Goal: Task Accomplishment & Management: Complete application form

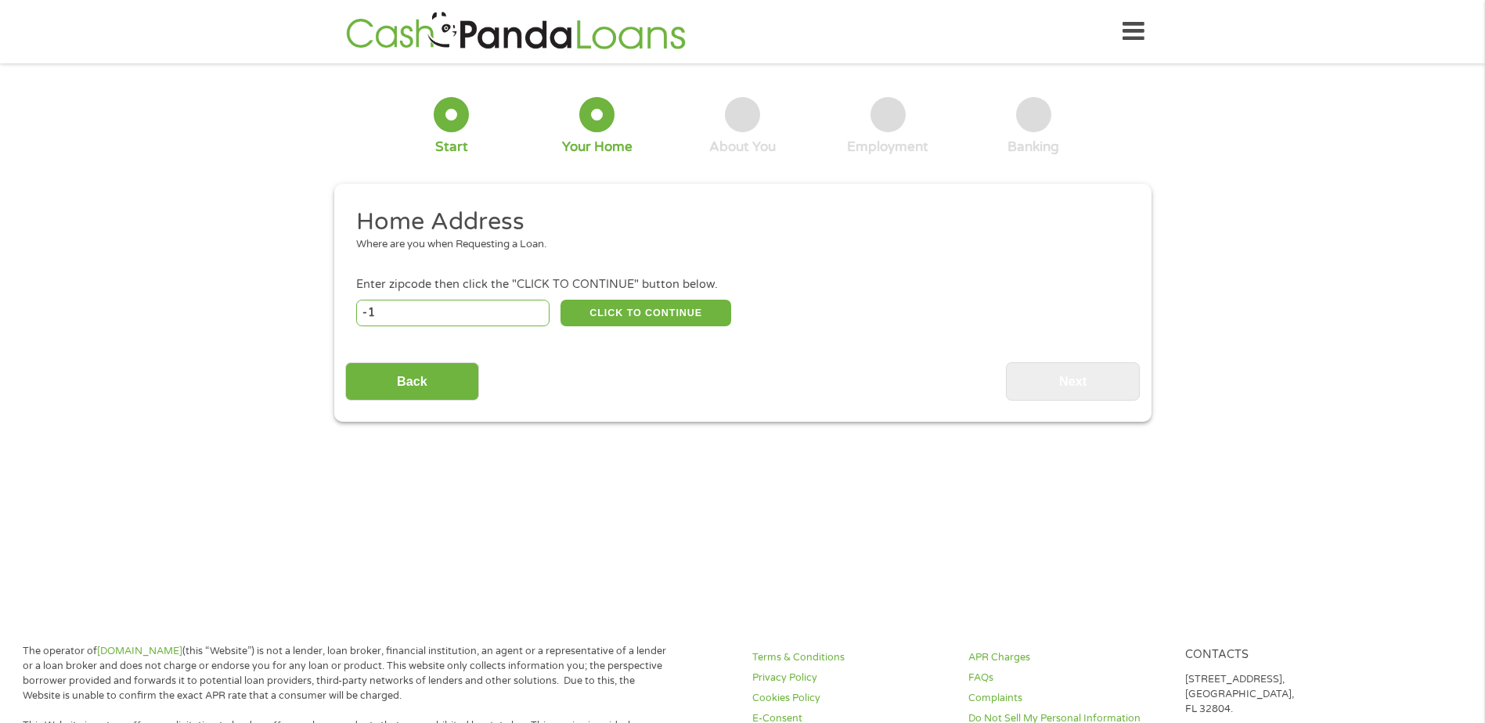
click at [535, 319] on input "-1" at bounding box center [452, 313] width 193 height 27
type input "-1"
type input "93001"
click at [604, 319] on button "CLICK TO CONTINUE" at bounding box center [645, 313] width 171 height 27
type input "93001"
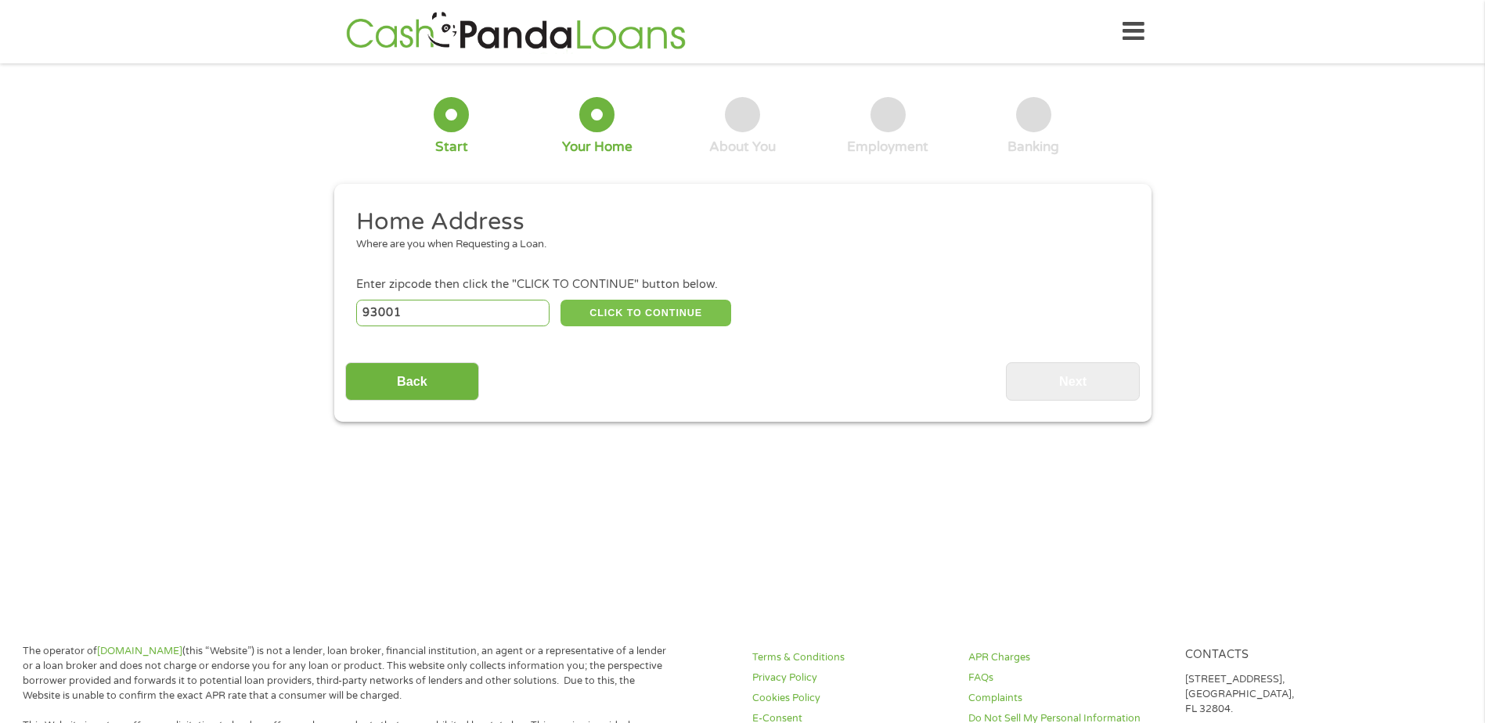
type input "Ventura"
select select "[US_STATE]"
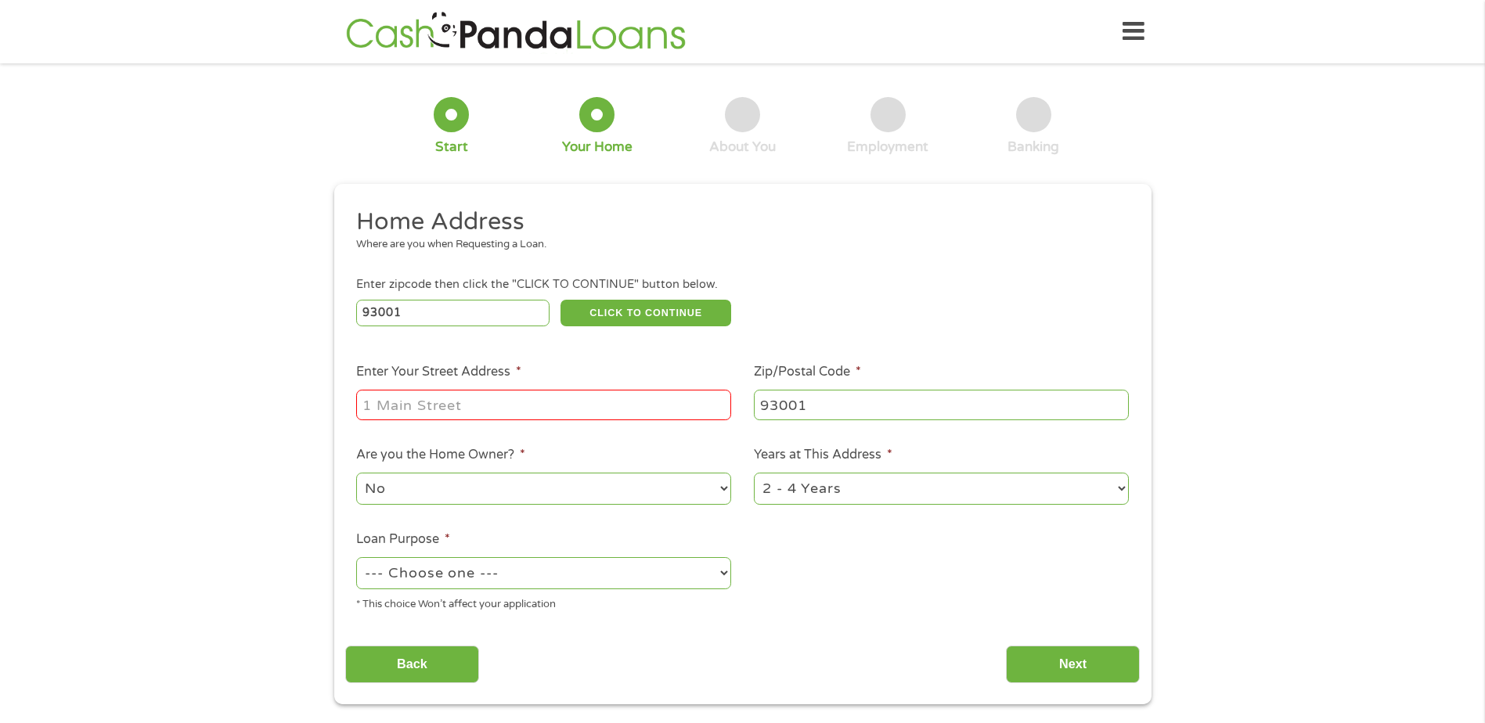
click at [548, 391] on input "Enter Your Street Address *" at bounding box center [543, 405] width 375 height 30
type input "[STREET_ADDRESS]"
click at [805, 480] on select "1 Year or less 1 - 2 Years 2 - 4 Years Over 4 Years" at bounding box center [941, 489] width 375 height 32
select select "60months"
click at [754, 473] on select "1 Year or less 1 - 2 Years 2 - 4 Years Over 4 Years" at bounding box center [941, 489] width 375 height 32
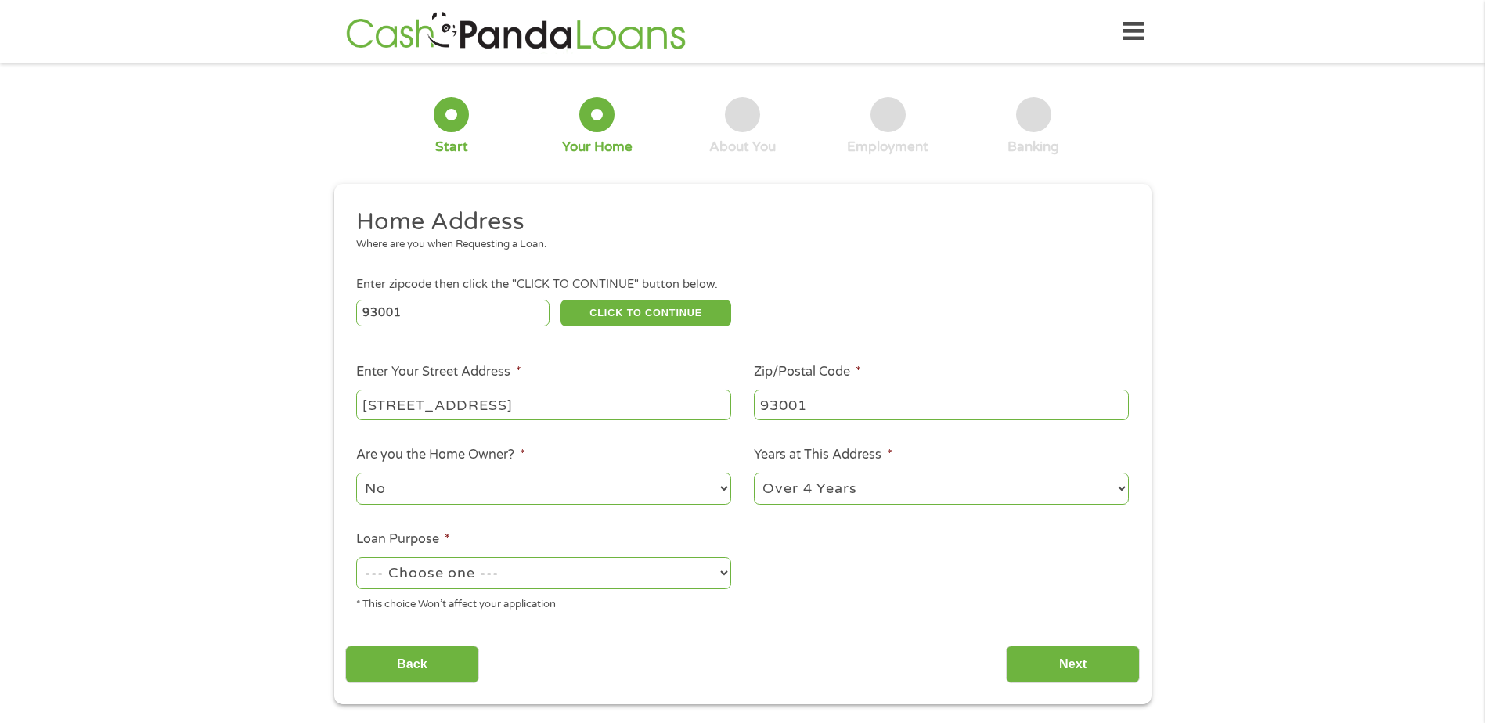
click at [608, 566] on select "--- Choose one --- Pay Bills Debt Consolidation Home Improvement Major Purchase…" at bounding box center [543, 573] width 375 height 32
select select "paybills"
click at [356, 557] on select "--- Choose one --- Pay Bills Debt Consolidation Home Improvement Major Purchase…" at bounding box center [543, 573] width 375 height 32
click at [1105, 675] on input "Next" at bounding box center [1073, 665] width 134 height 38
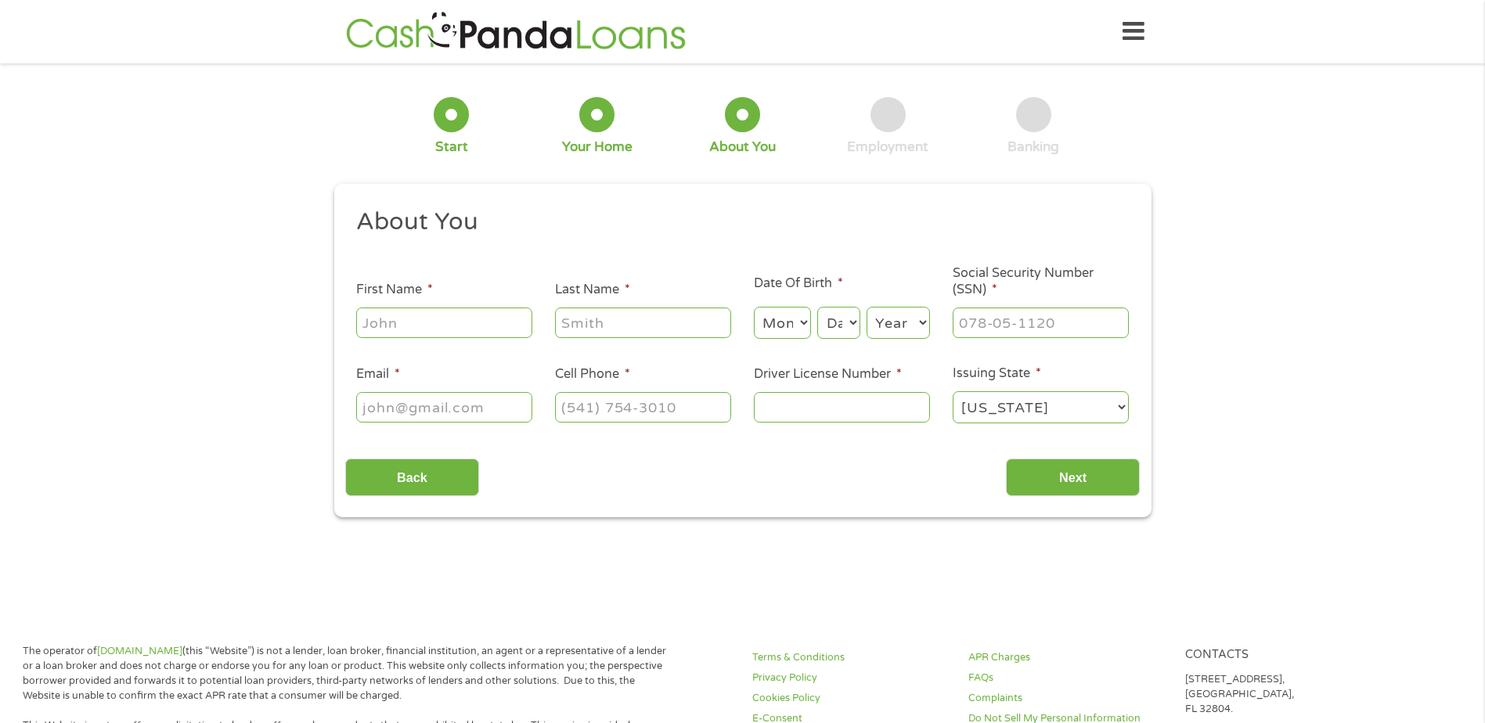
click at [491, 323] on input "First Name *" at bounding box center [444, 323] width 176 height 30
type input "[PERSON_NAME]"
select select "2"
select select "14"
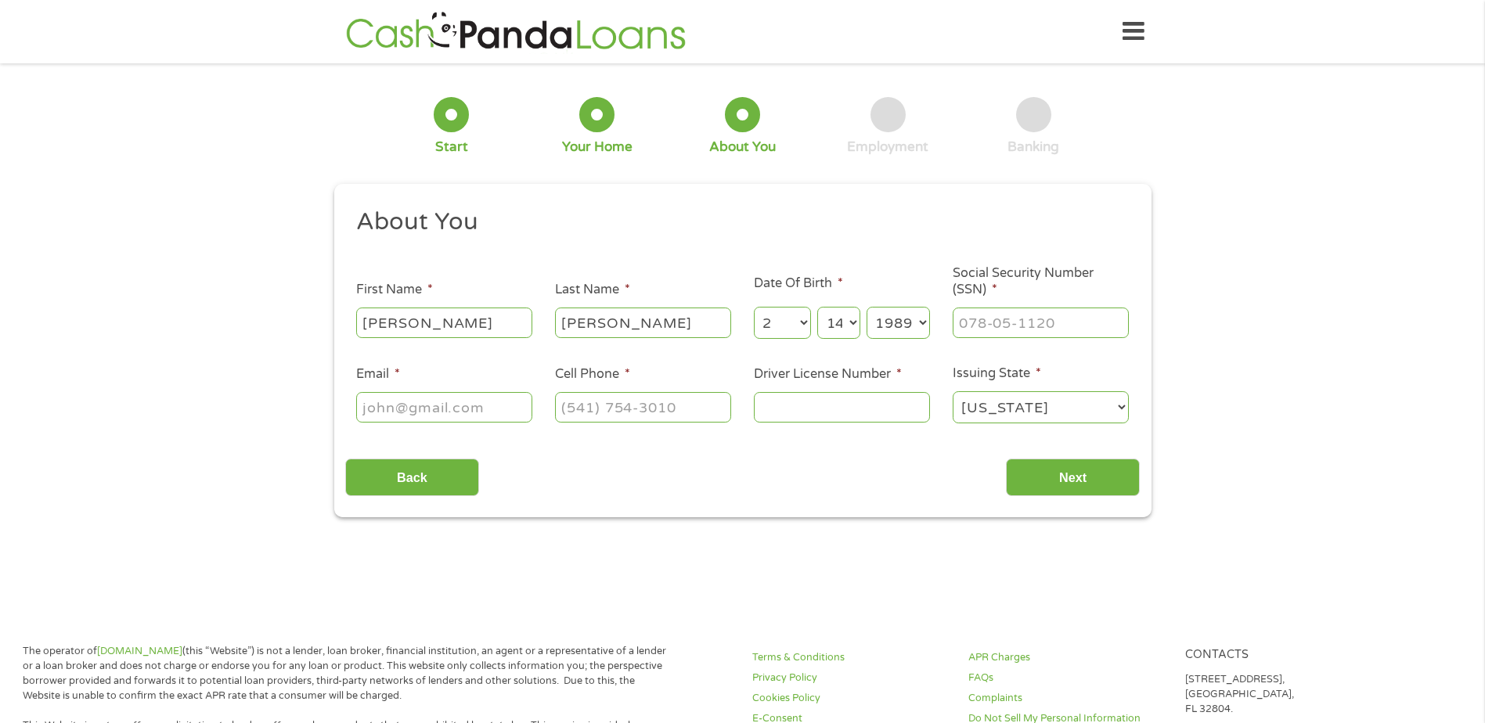
select select "1982"
type input "602-09-0323"
type input "[PERSON_NAME][EMAIL_ADDRESS][PERSON_NAME][DOMAIN_NAME]"
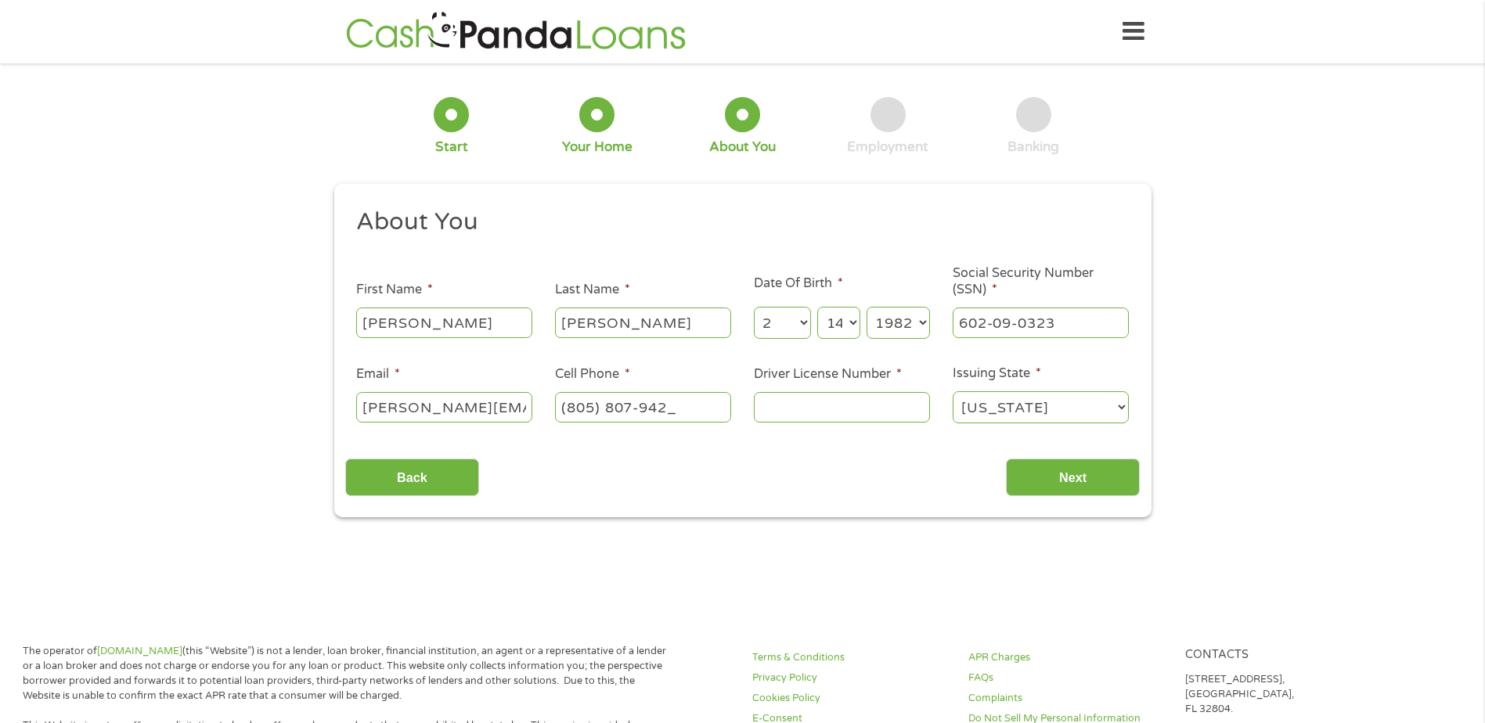
type input "[PHONE_NUMBER]"
type input "B8475896"
click at [1086, 476] on input "Next" at bounding box center [1073, 478] width 134 height 38
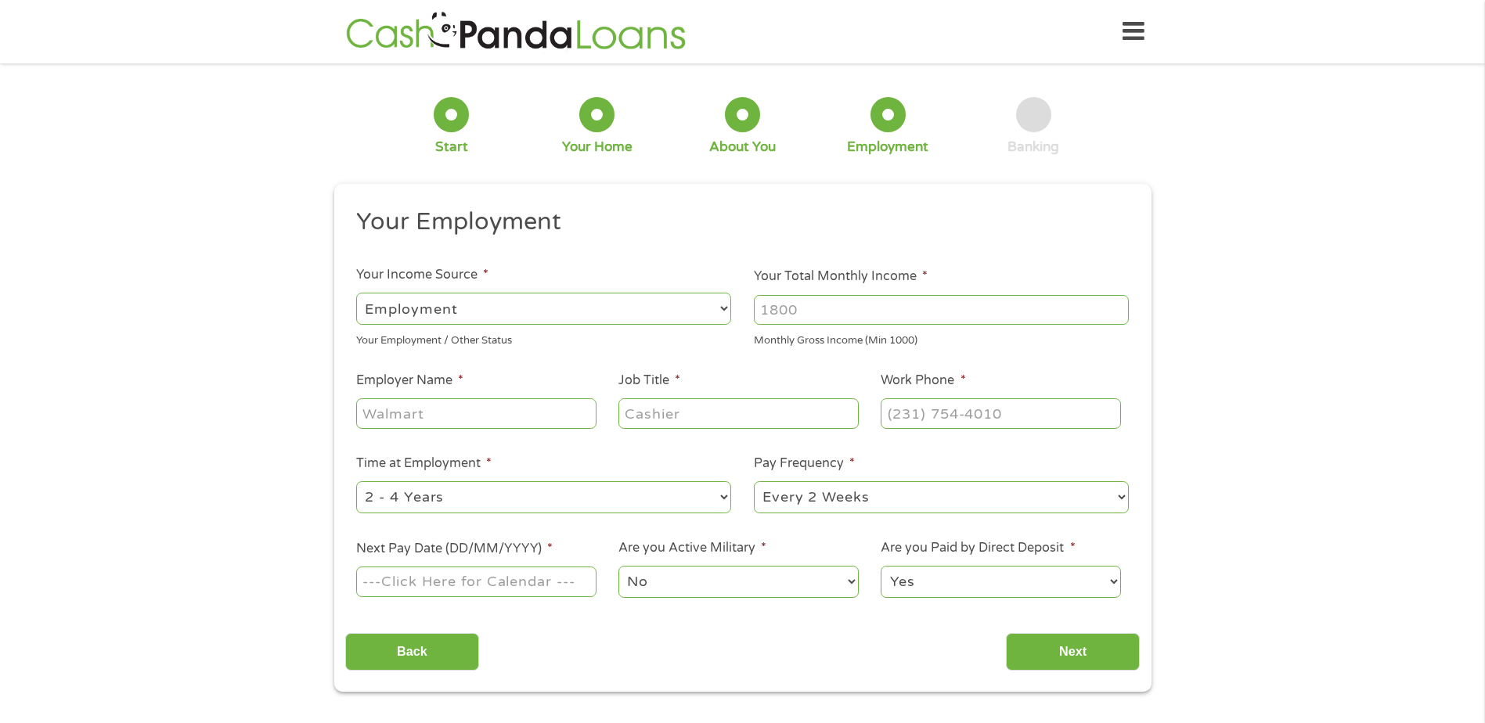
scroll to position [6, 6]
click at [860, 305] on input "Your Total Monthly Income *" at bounding box center [941, 310] width 375 height 30
drag, startPoint x: 860, startPoint y: 305, endPoint x: 729, endPoint y: 311, distance: 131.7
click at [729, 311] on ul "Your Employment Your Income Source * --- Choose one --- Employment [DEMOGRAPHIC…" at bounding box center [742, 409] width 795 height 405
type input "5"
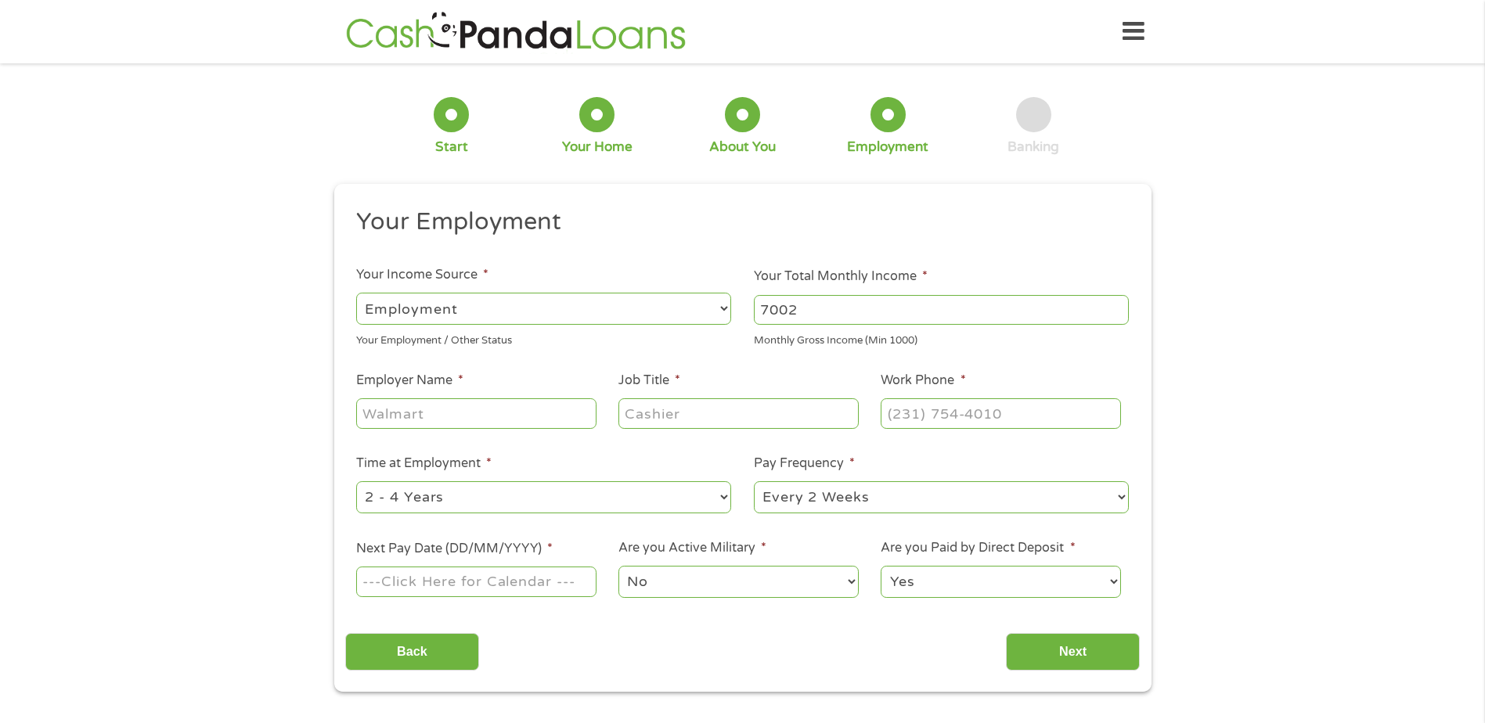
type input "7002"
type input "County of [GEOGRAPHIC_DATA]"
type input "Administrative Assistant"
type input "[PHONE_NUMBER]"
select select "60months"
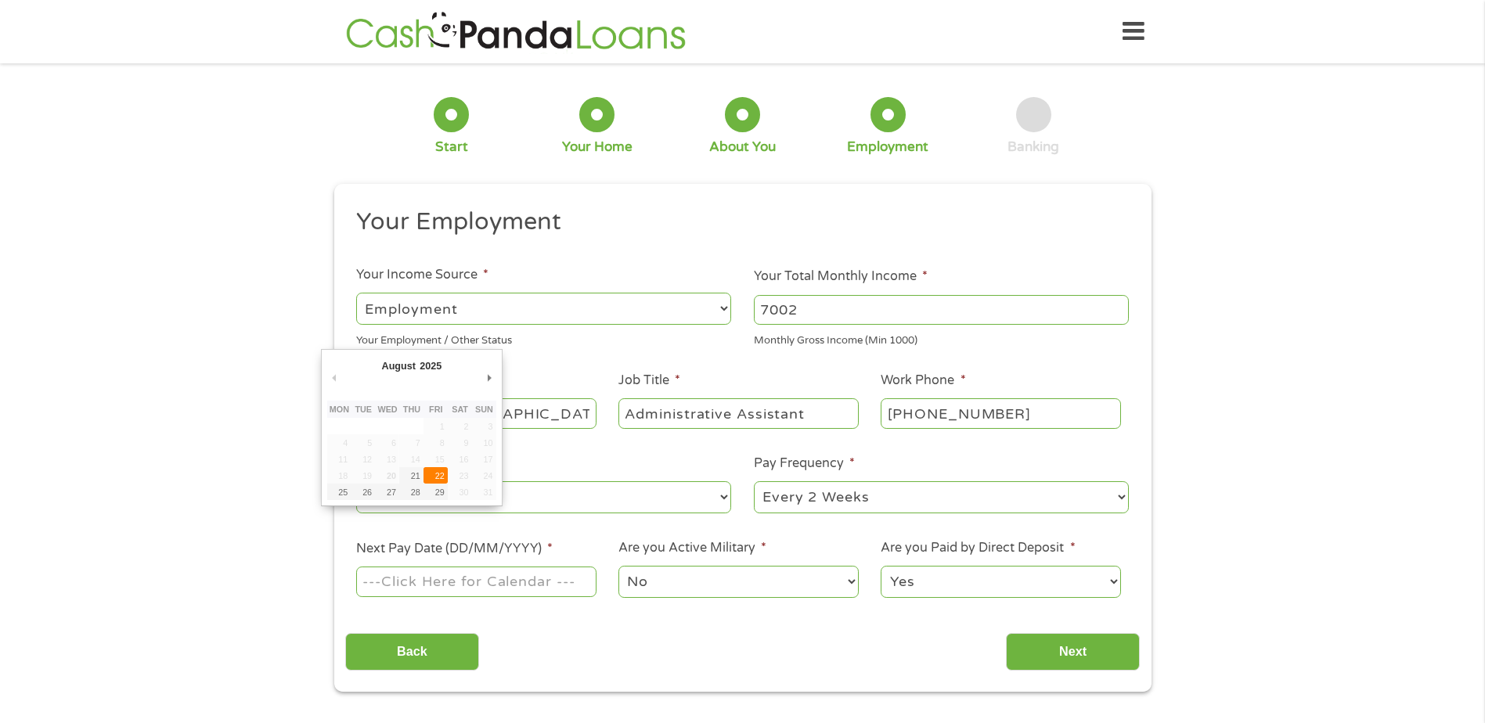
type input "[DATE]"
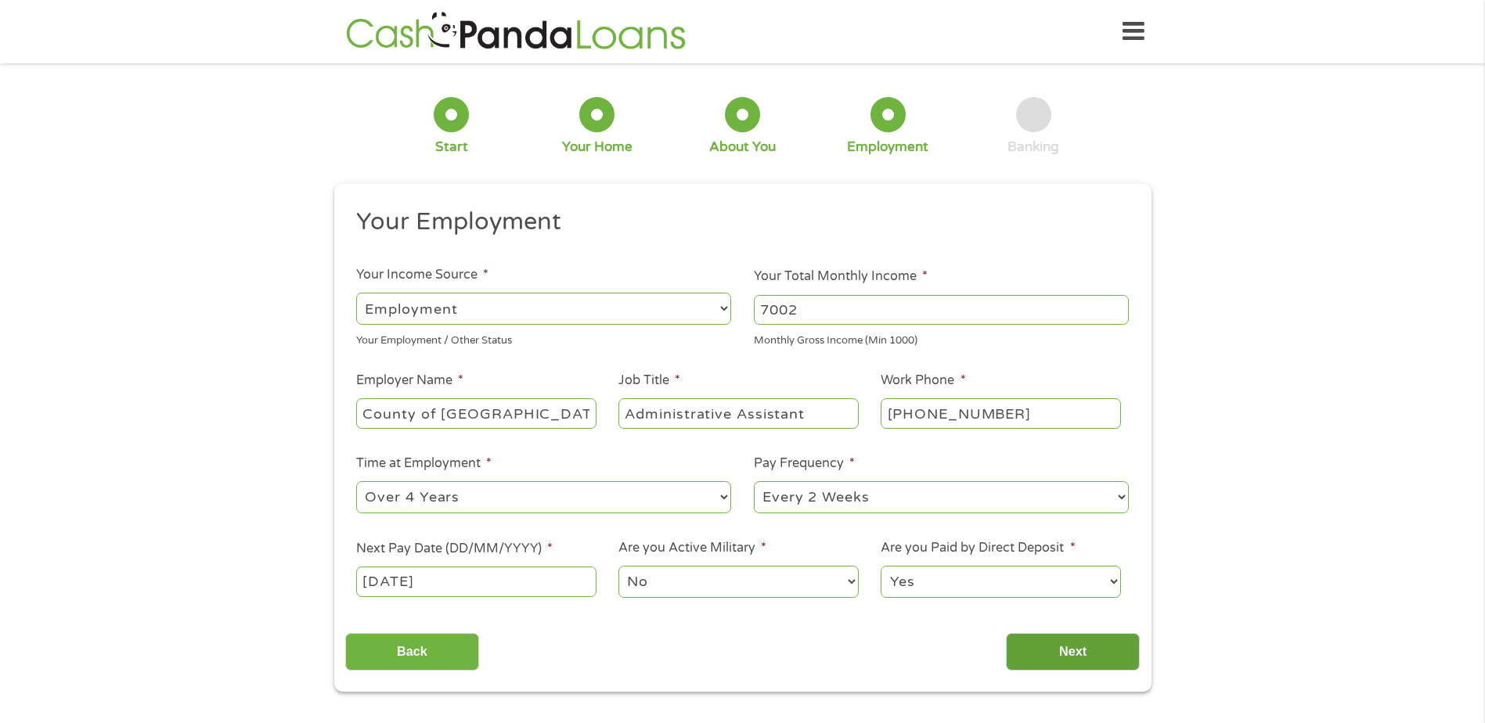
click at [1090, 647] on input "Next" at bounding box center [1073, 652] width 134 height 38
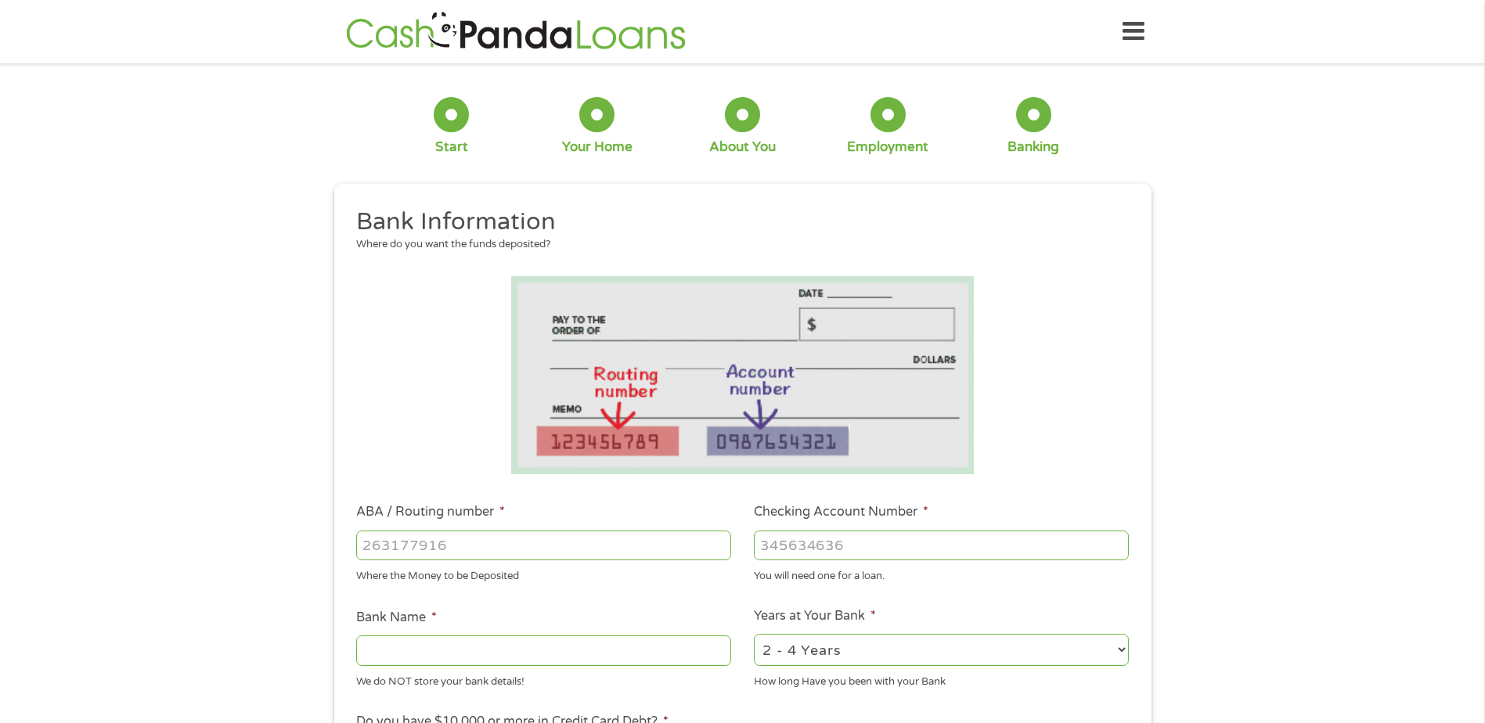
click at [629, 534] on input "ABA / Routing number *" at bounding box center [543, 546] width 375 height 30
type input "122235821"
type input "US BANK NA"
type input "122235821"
type input "158227968365"
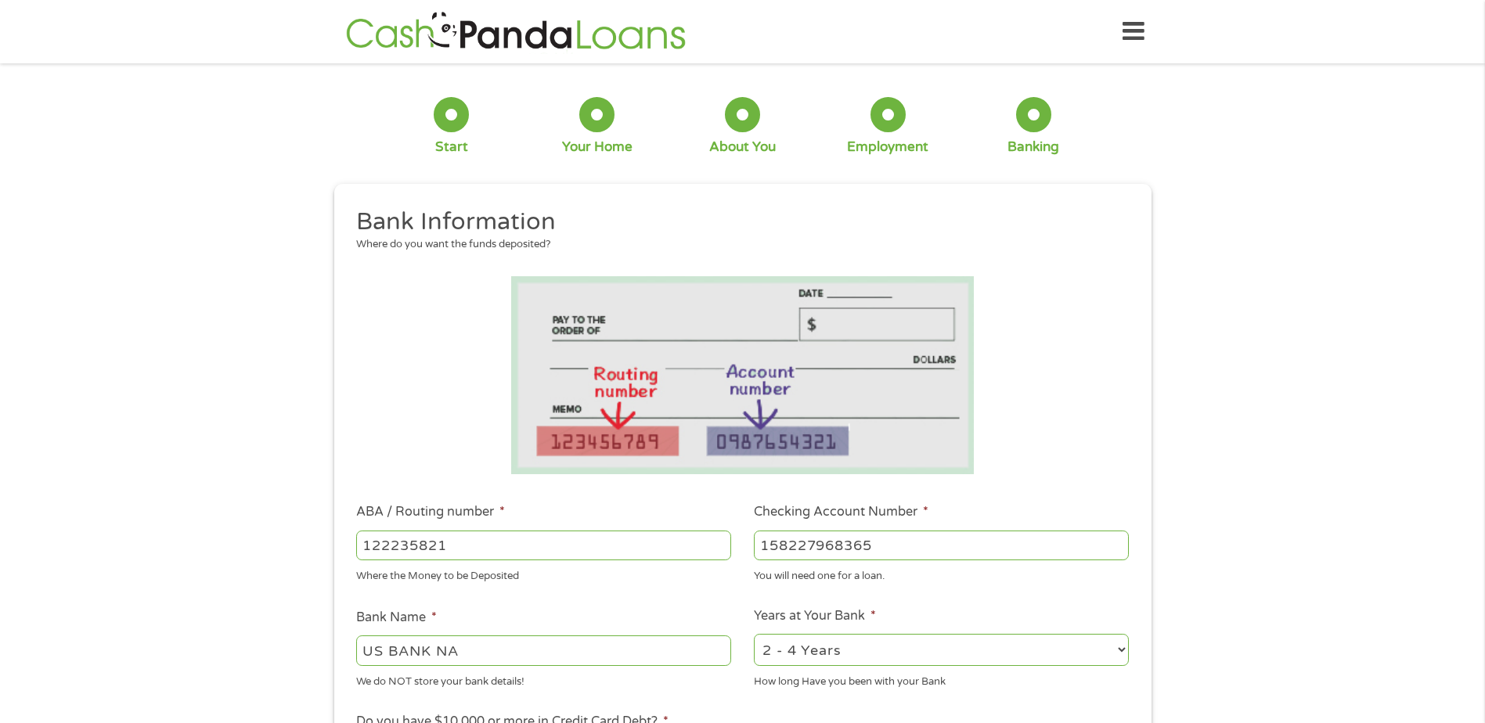
click at [1081, 640] on select "2 - 4 Years 6 - 12 Months 1 - 2 Years Over 4 Years" at bounding box center [941, 650] width 375 height 32
select select "60months"
click at [754, 634] on select "2 - 4 Years 6 - 12 Months 1 - 2 Years Over 4 Years" at bounding box center [941, 650] width 375 height 32
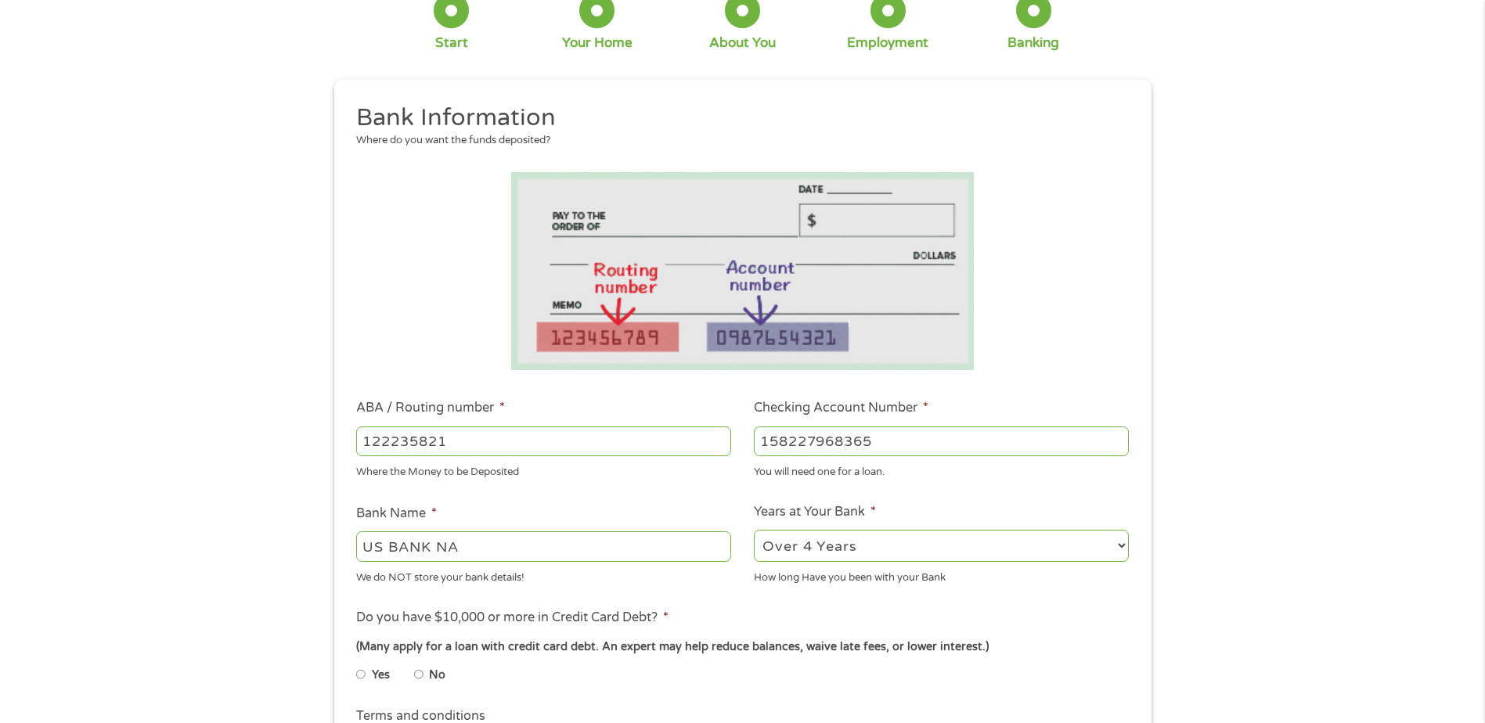
scroll to position [235, 0]
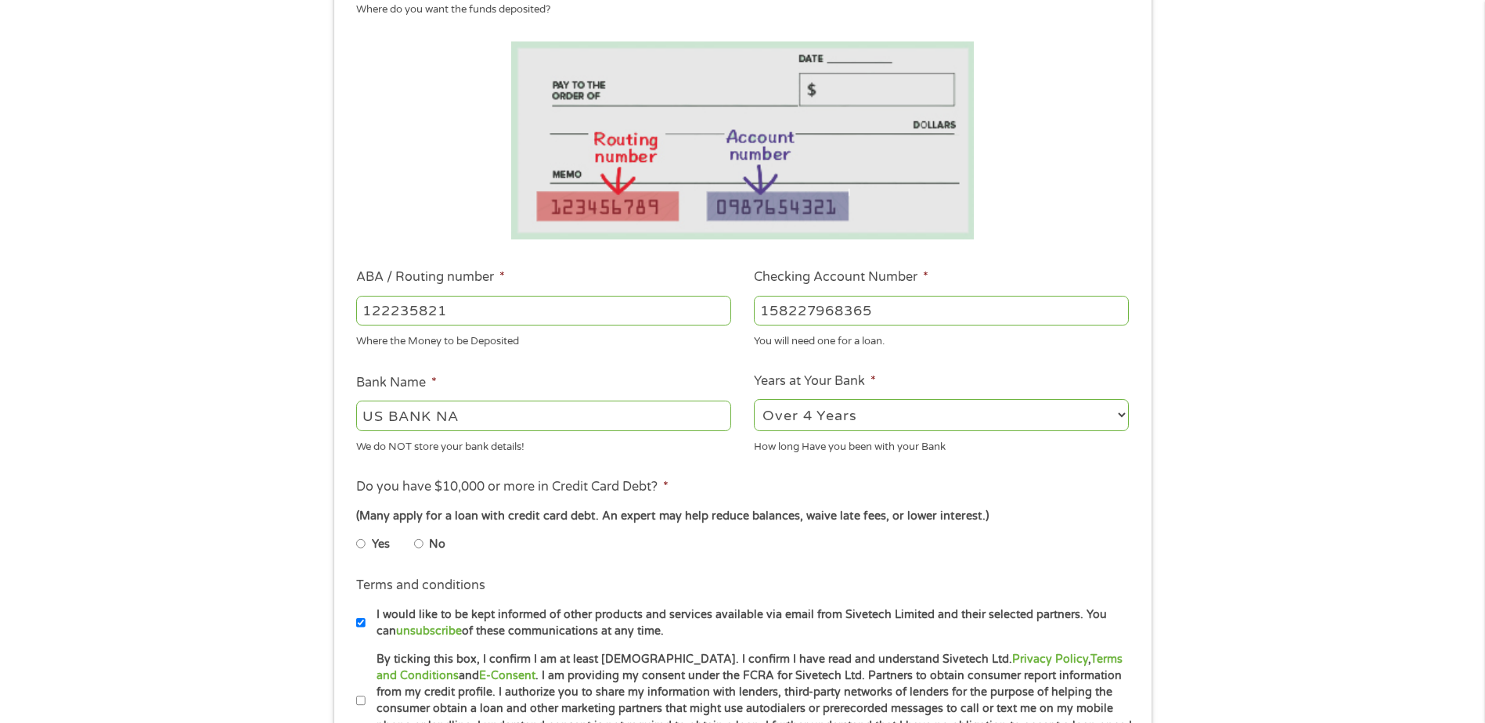
click at [423, 547] on li "No" at bounding box center [442, 544] width 56 height 31
click at [419, 542] on input "No" at bounding box center [418, 544] width 9 height 25
radio input "true"
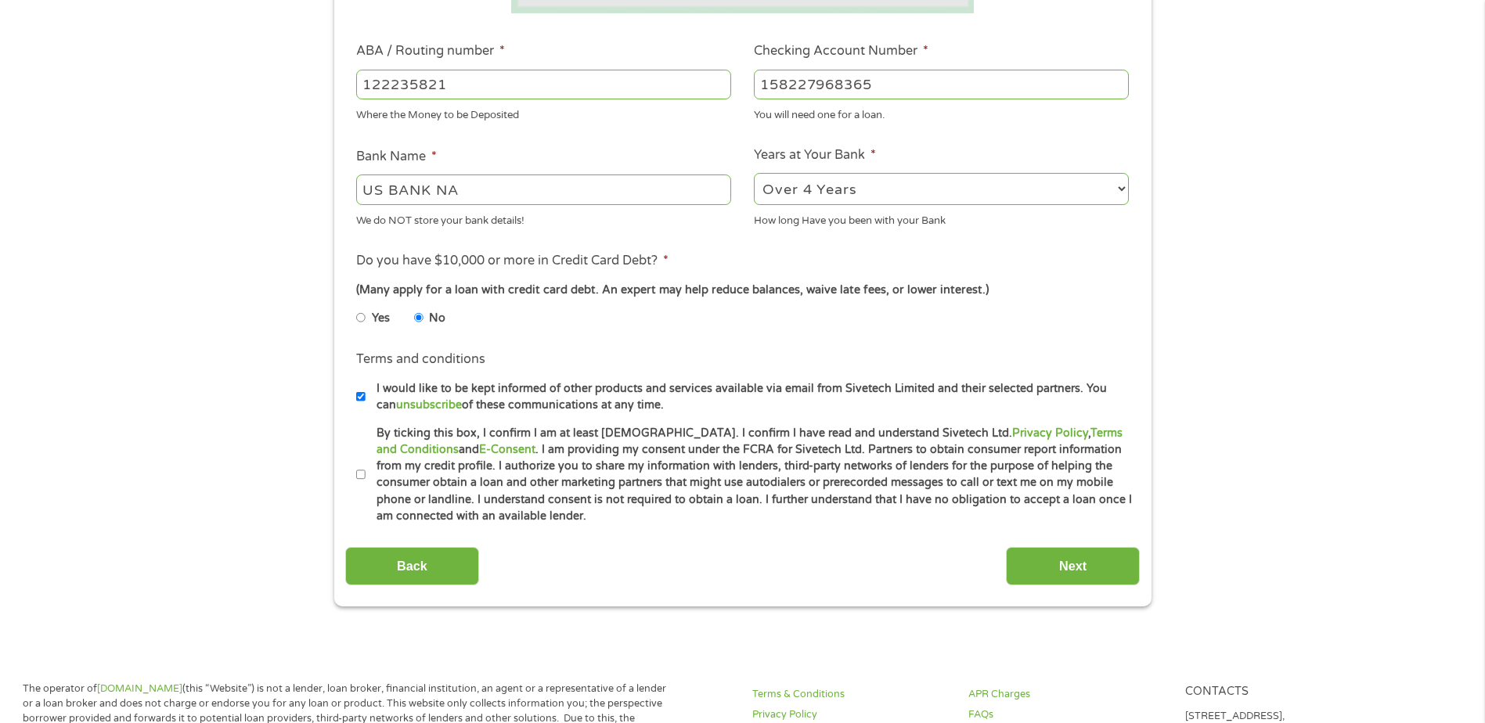
scroll to position [470, 0]
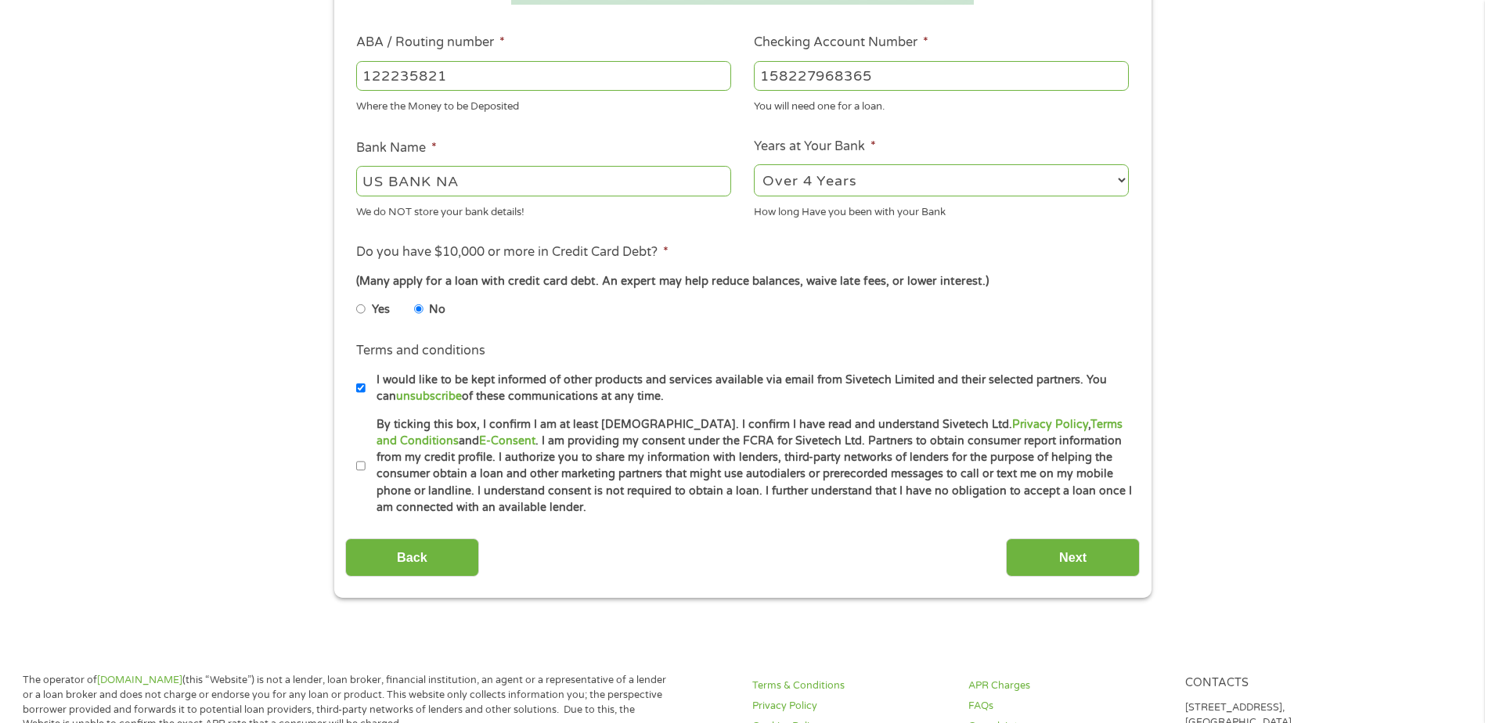
click at [357, 464] on input "By ticking this box, I confirm I am at least [DEMOGRAPHIC_DATA]. I confirm I ha…" at bounding box center [360, 466] width 9 height 25
checkbox input "true"
click at [1097, 562] on input "Next" at bounding box center [1073, 558] width 134 height 38
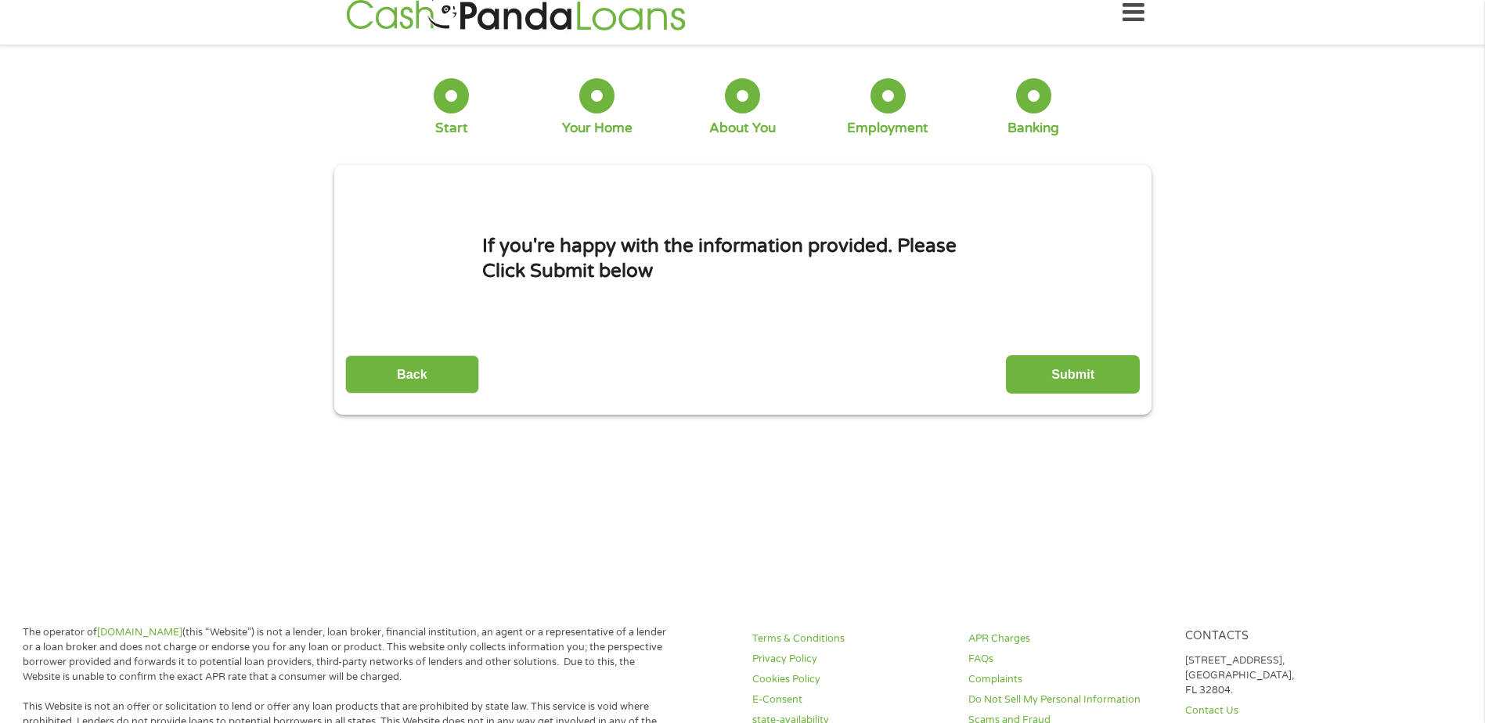
scroll to position [0, 0]
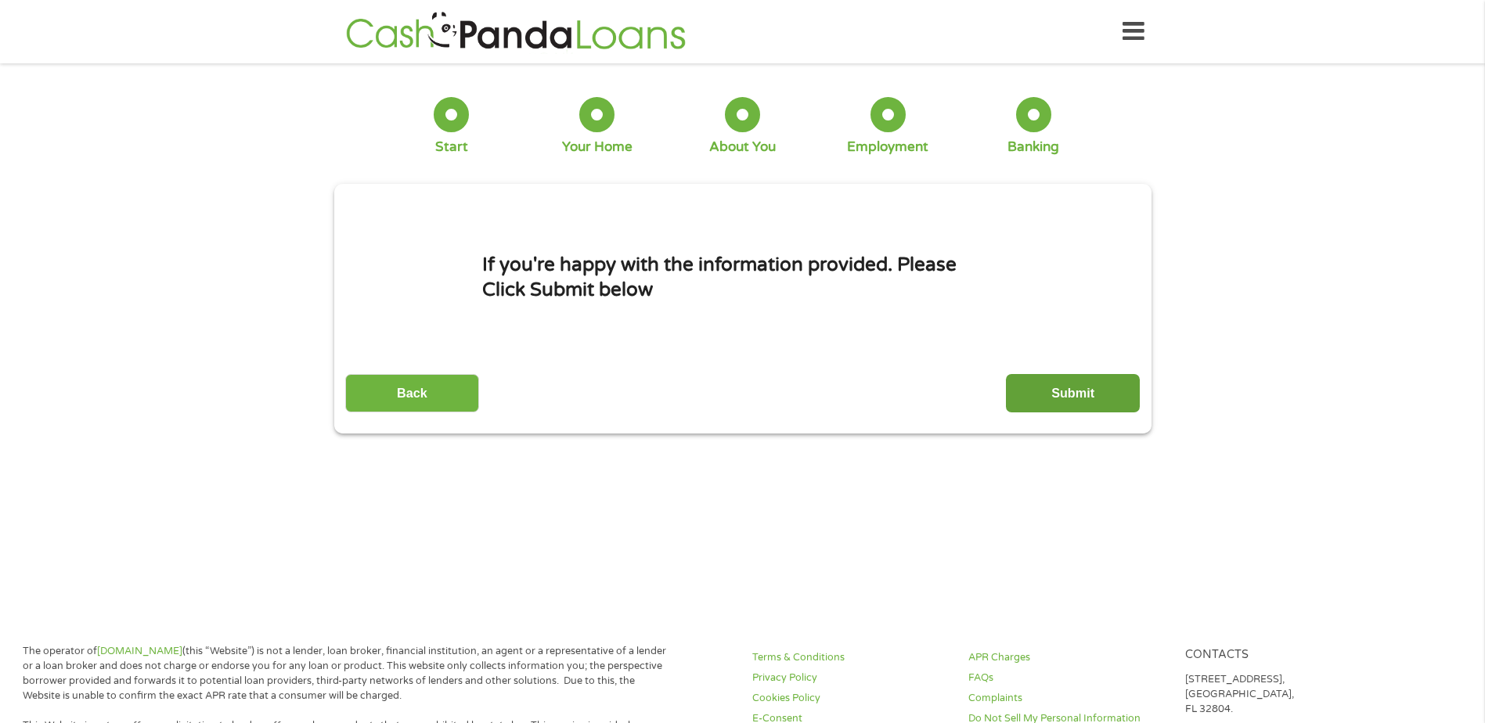
click at [1050, 382] on input "Submit" at bounding box center [1073, 393] width 134 height 38
